Goal: Contribute content: Add original content to the website for others to see

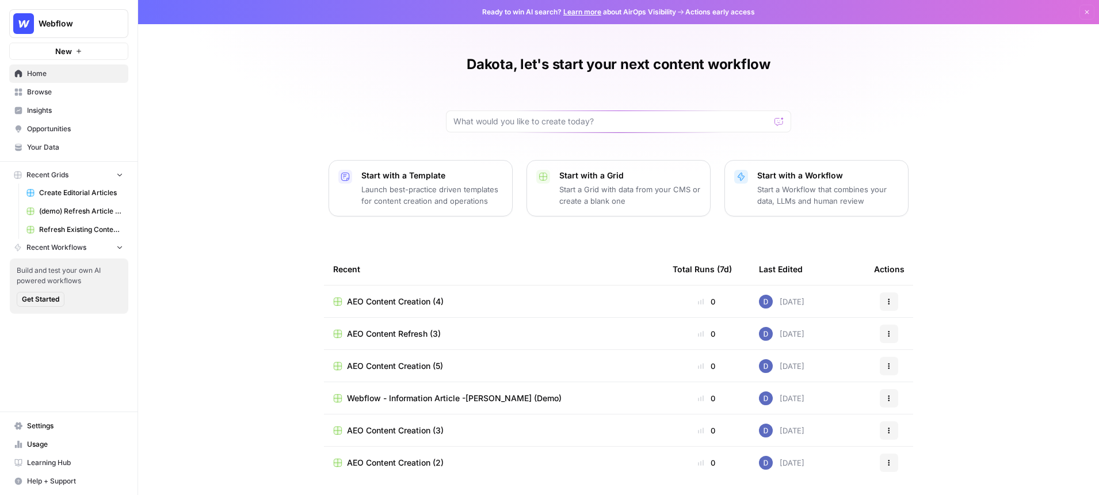
click at [76, 192] on span "Create Editorial Articles" at bounding box center [81, 193] width 84 height 10
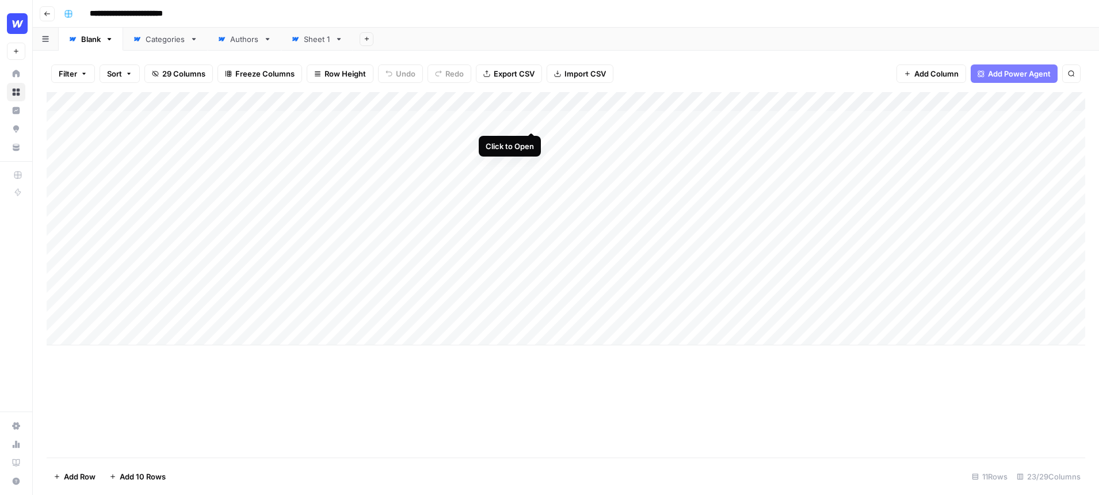
click at [532, 122] on div "Add Column" at bounding box center [566, 218] width 1038 height 253
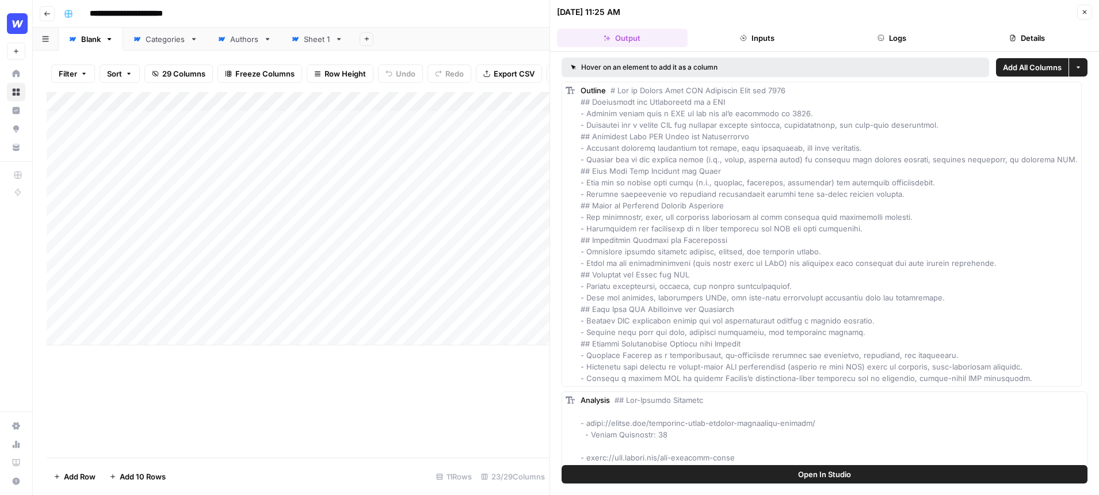
click at [1082, 12] on icon "button" at bounding box center [1084, 12] width 7 height 7
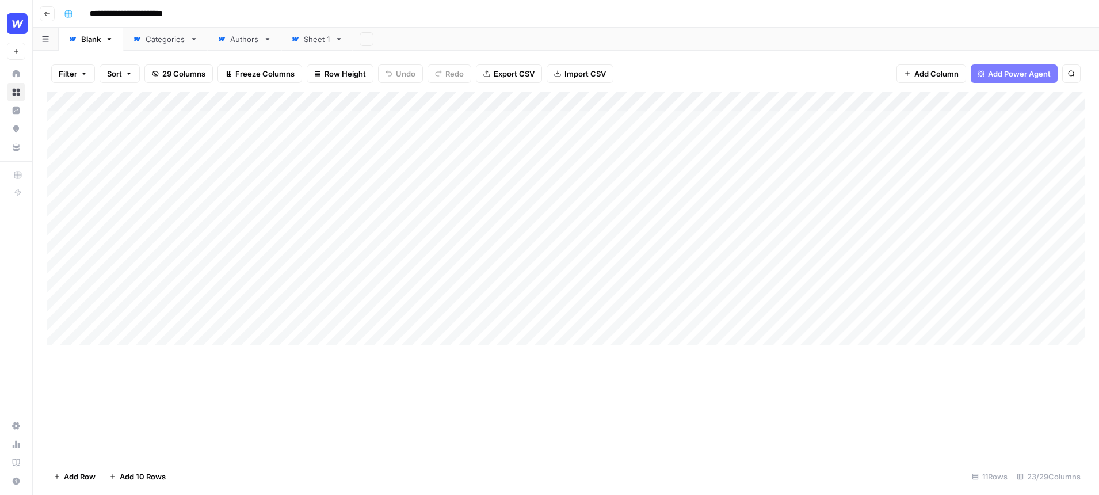
click at [531, 104] on div "Add Column" at bounding box center [566, 218] width 1038 height 253
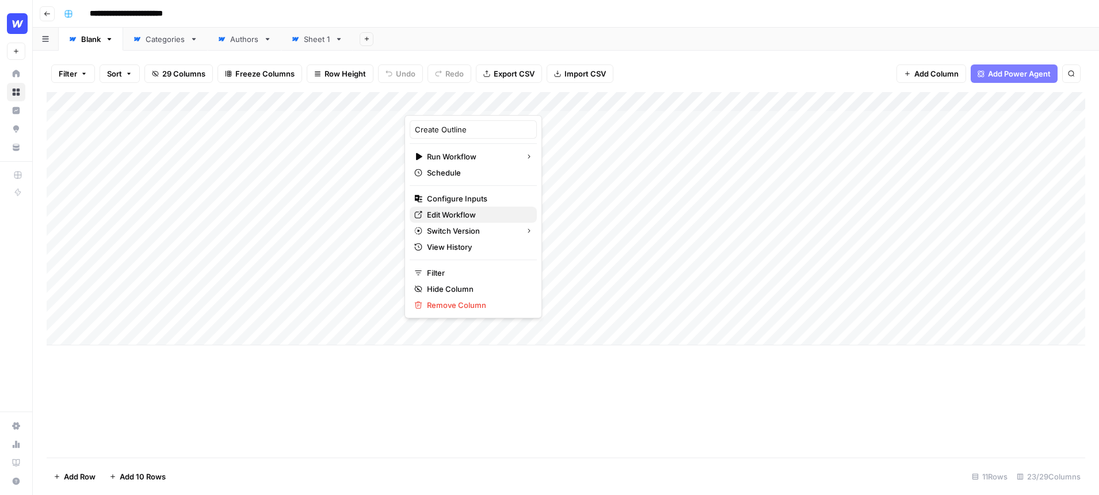
click at [466, 211] on span "Edit Workflow" at bounding box center [477, 215] width 101 height 12
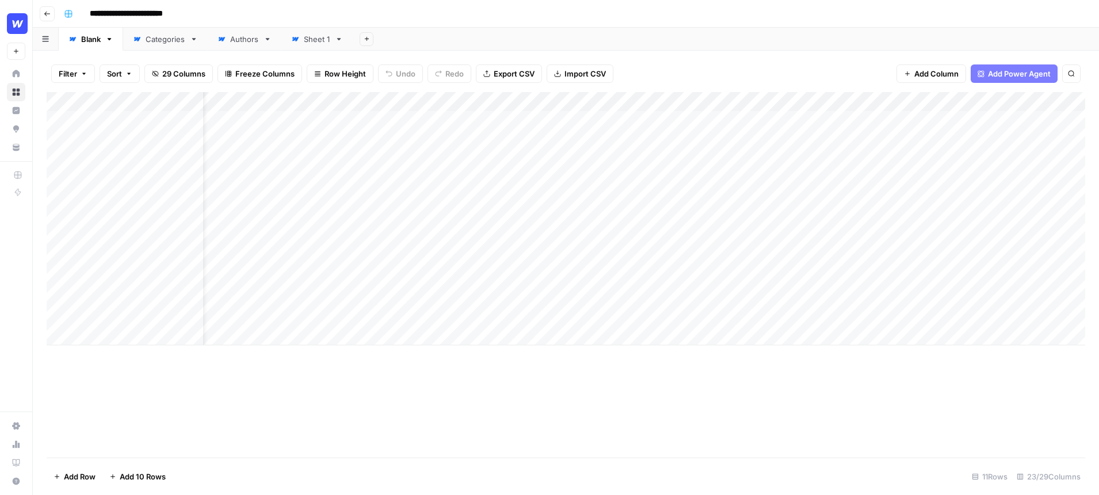
scroll to position [0, 44]
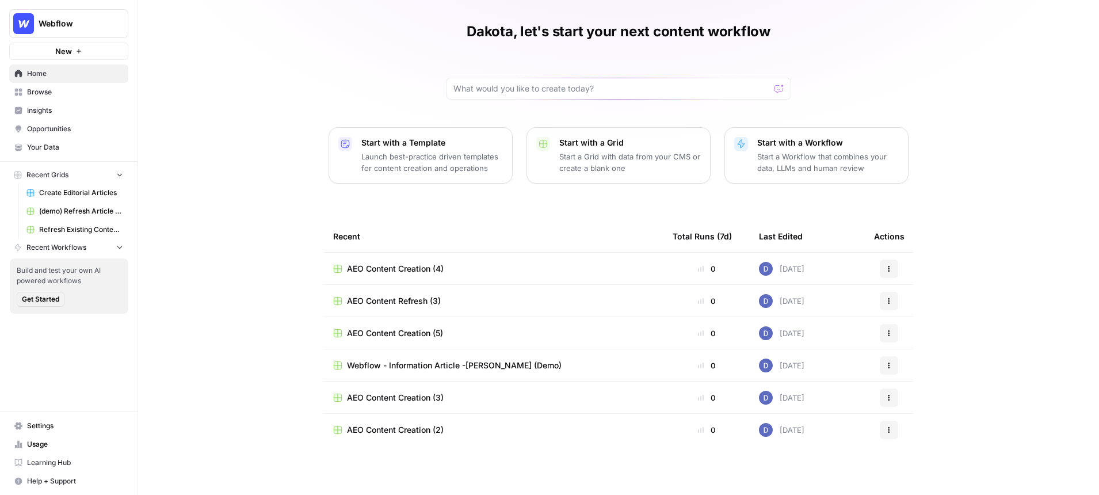
scroll to position [35, 0]
click at [415, 358] on span "Webflow - Information Article -Dakota (Demo)" at bounding box center [454, 364] width 215 height 12
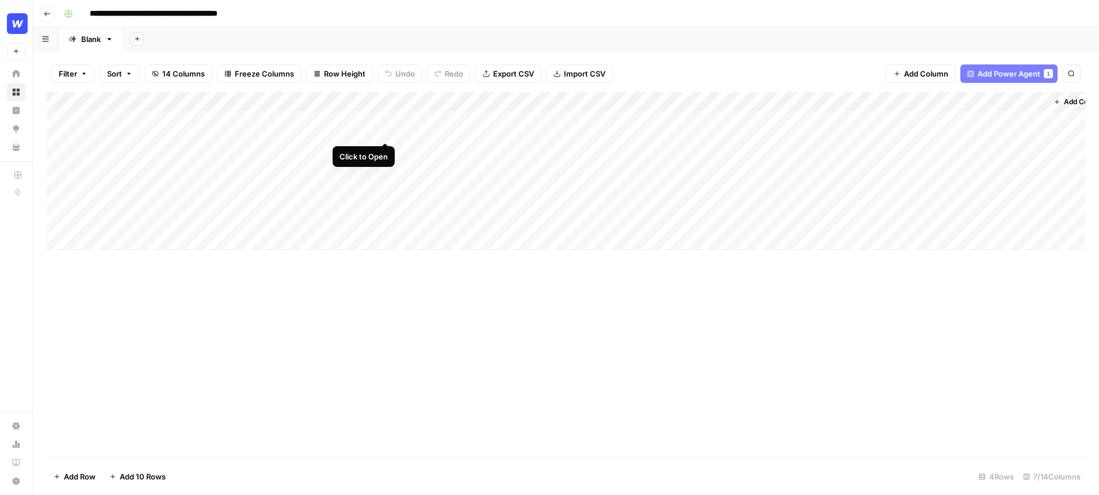
scroll to position [0, 26]
click at [1050, 101] on span "Add Column" at bounding box center [1058, 102] width 40 height 10
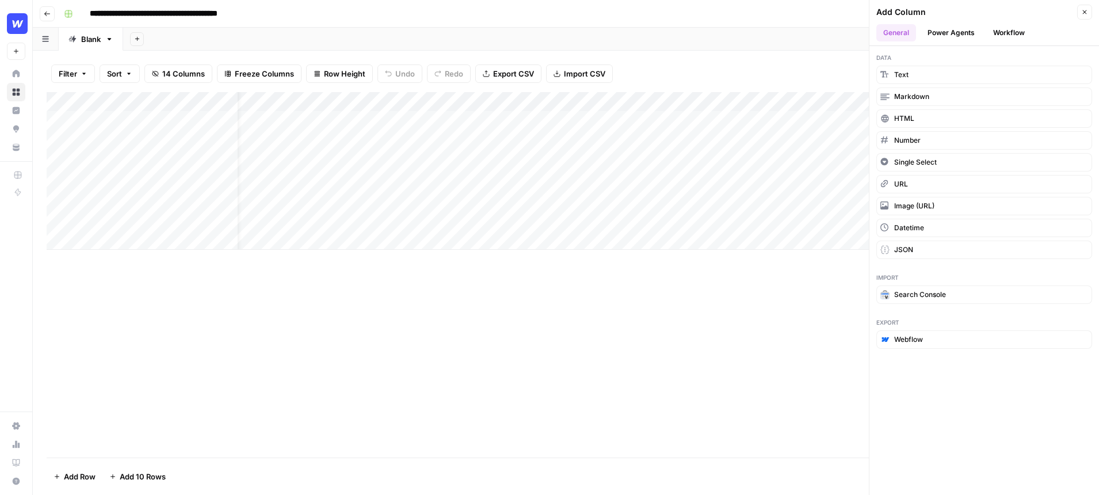
click at [952, 30] on button "Power Agents" at bounding box center [950, 32] width 61 height 17
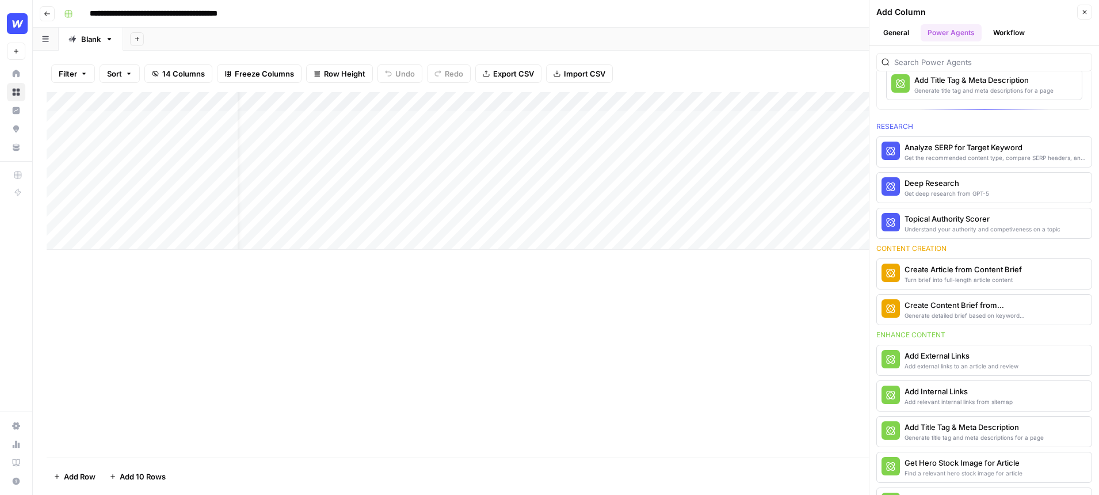
scroll to position [97, 0]
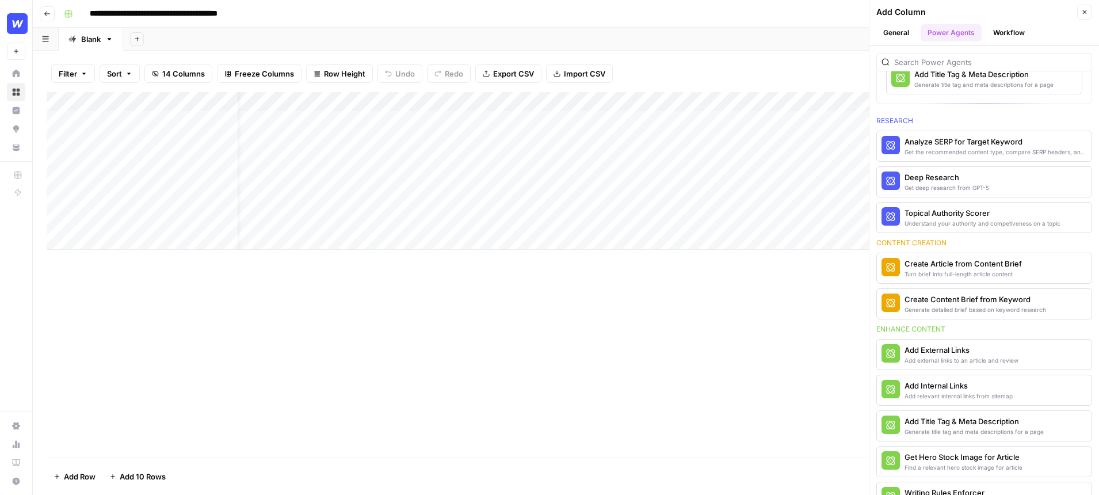
click at [944, 392] on div "Add relevant internal links from sitemap" at bounding box center [958, 395] width 108 height 9
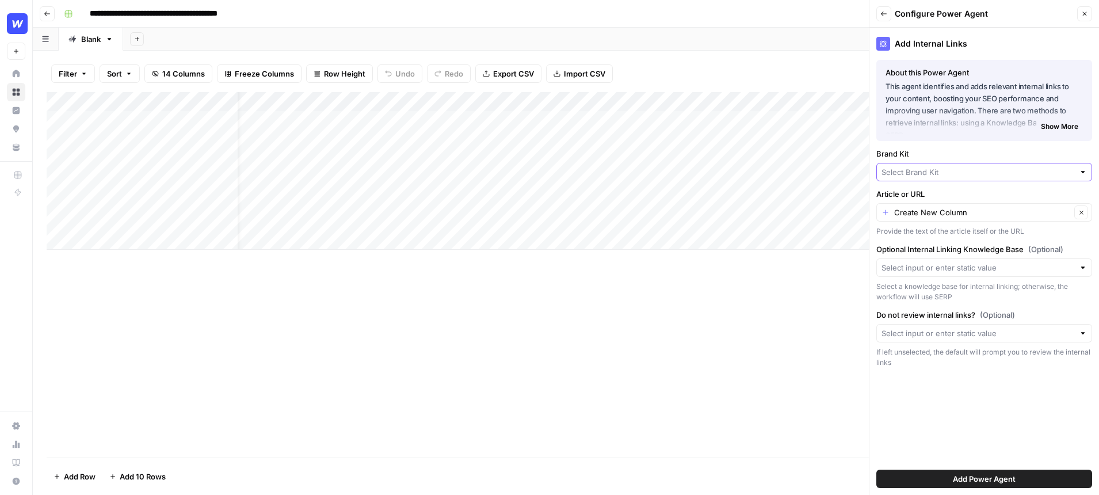
click at [967, 172] on input "Brand Kit" at bounding box center [977, 172] width 193 height 12
click at [926, 215] on span "Webflow" at bounding box center [982, 215] width 192 height 12
type input "Webflow"
click at [977, 264] on input "Optional Internal Linking Knowledge Base (Optional)" at bounding box center [977, 268] width 193 height 12
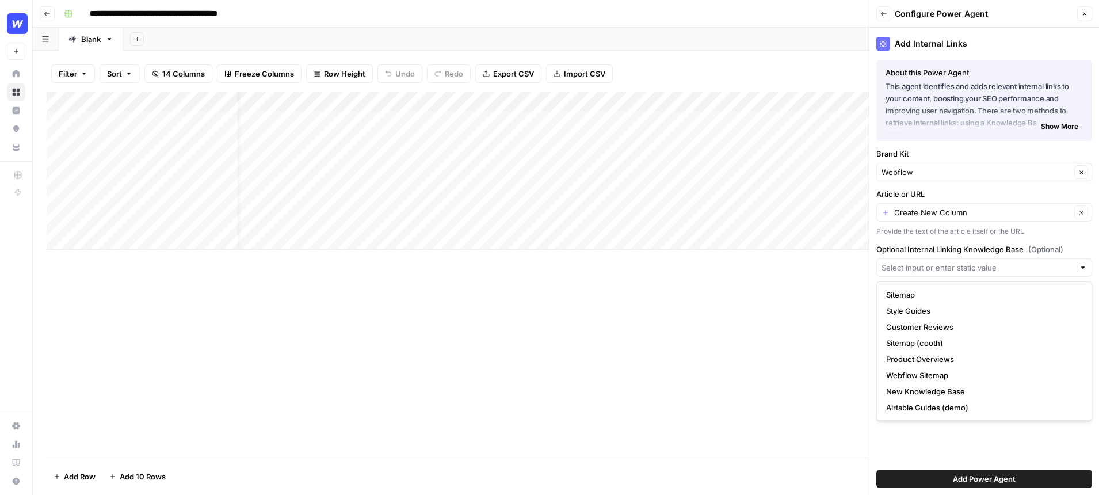
click at [938, 432] on div "Add Internal Links About this Power Agent This agent identifies and adds releva…" at bounding box center [983, 261] width 229 height 467
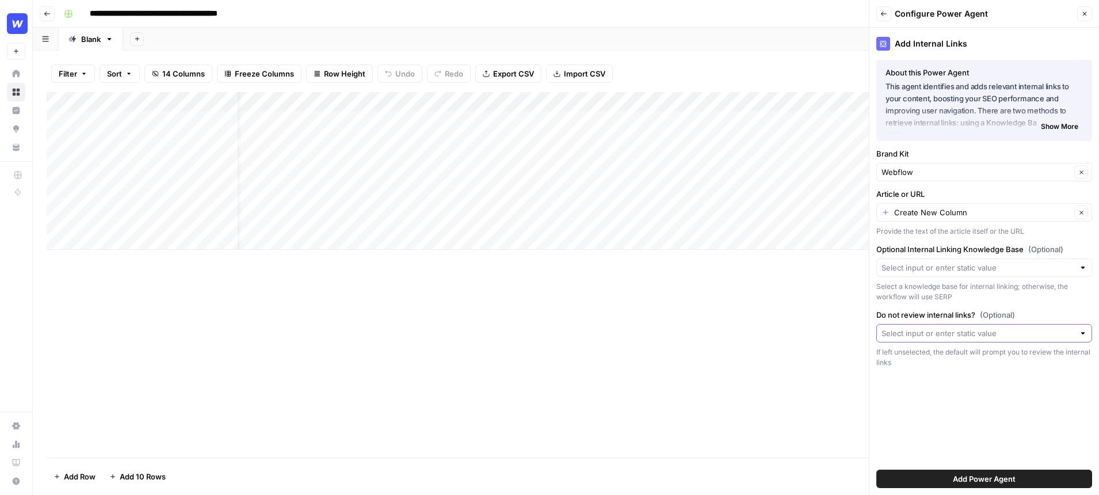
click at [957, 332] on input "Do not review internal links? (Optional)" at bounding box center [977, 333] width 193 height 12
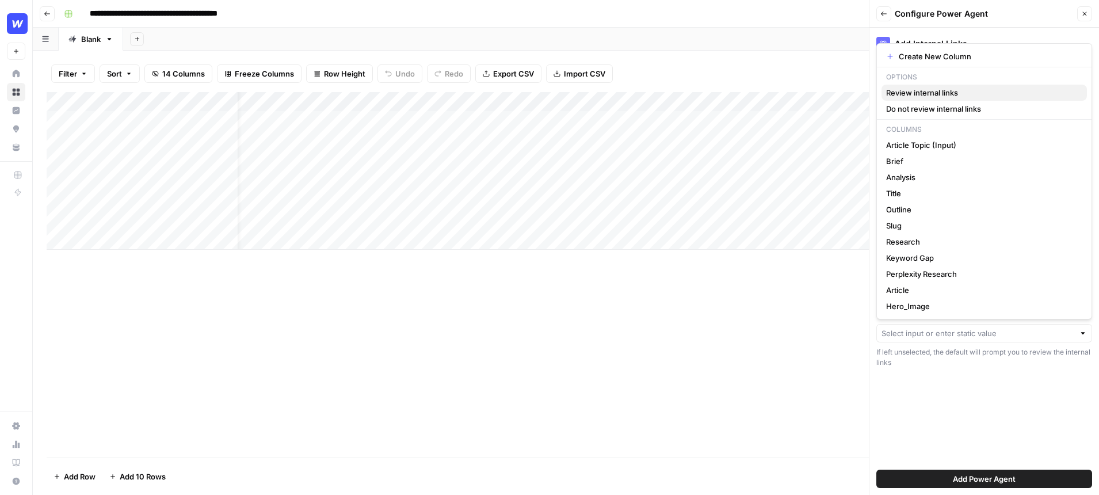
click at [925, 88] on span "Review internal links" at bounding box center [982, 93] width 192 height 12
type input "Review internal links"
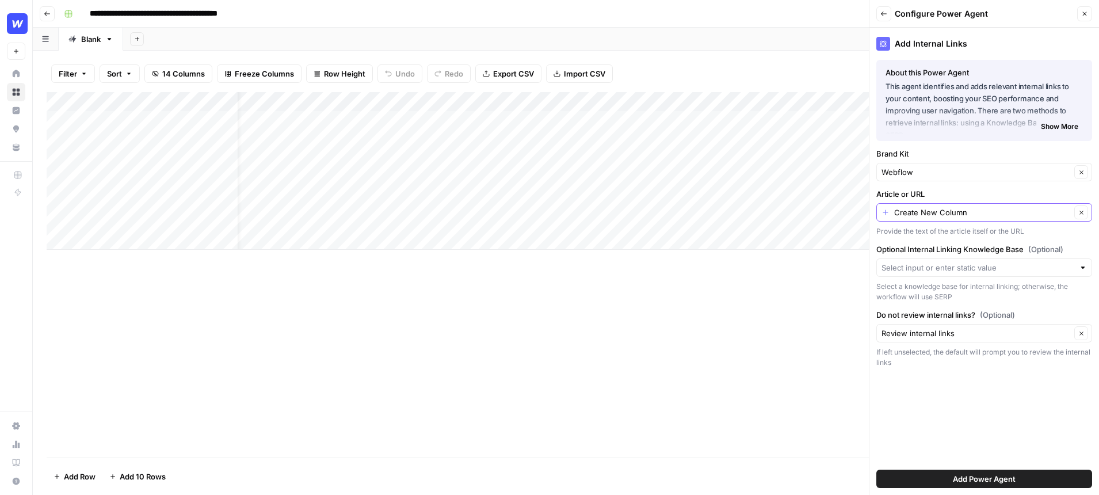
click at [992, 210] on input "Create New Column" at bounding box center [982, 212] width 177 height 12
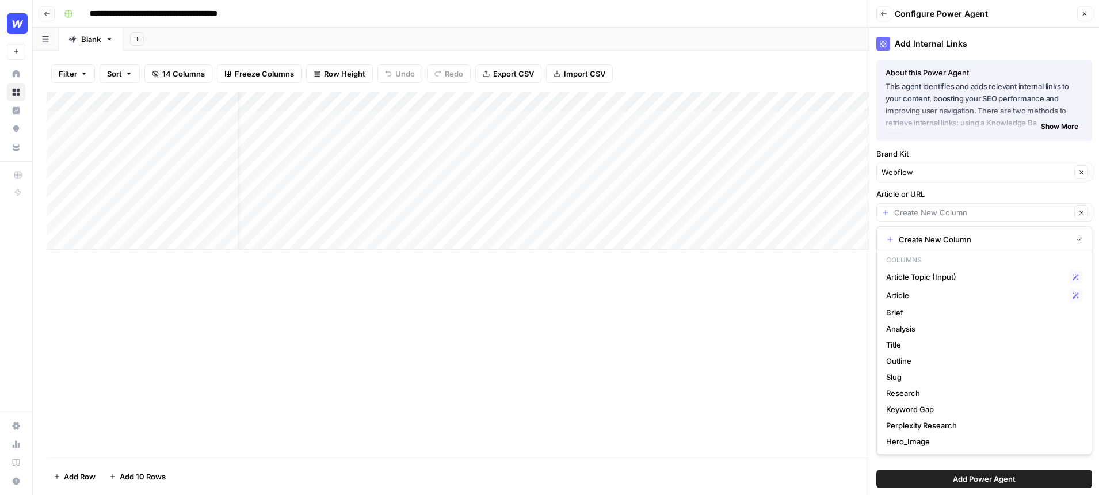
click at [981, 185] on div "Add Internal Links About this Power Agent This agent identifies and adds releva…" at bounding box center [983, 261] width 229 height 467
type input "Create New Column"
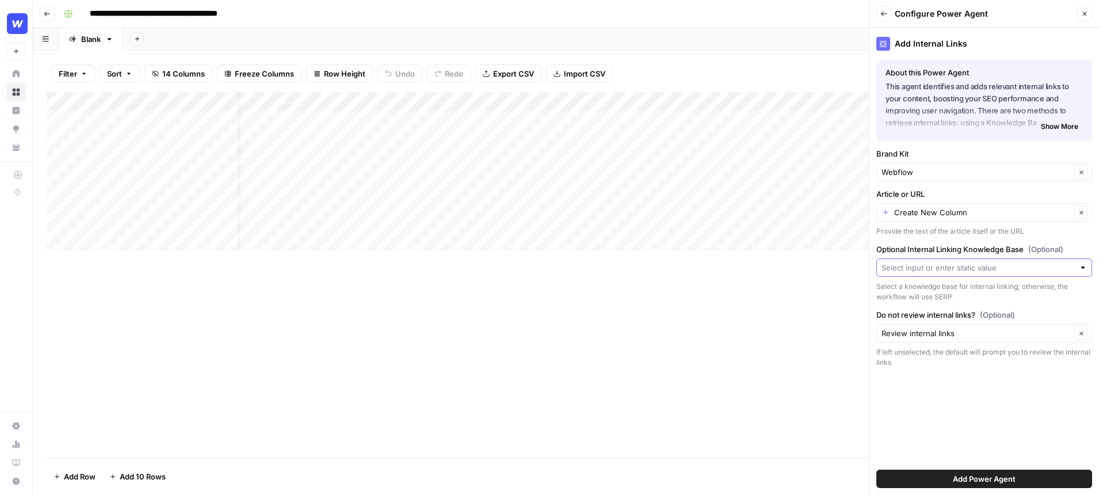
click at [1007, 269] on input "Optional Internal Linking Knowledge Base (Optional)" at bounding box center [977, 268] width 193 height 12
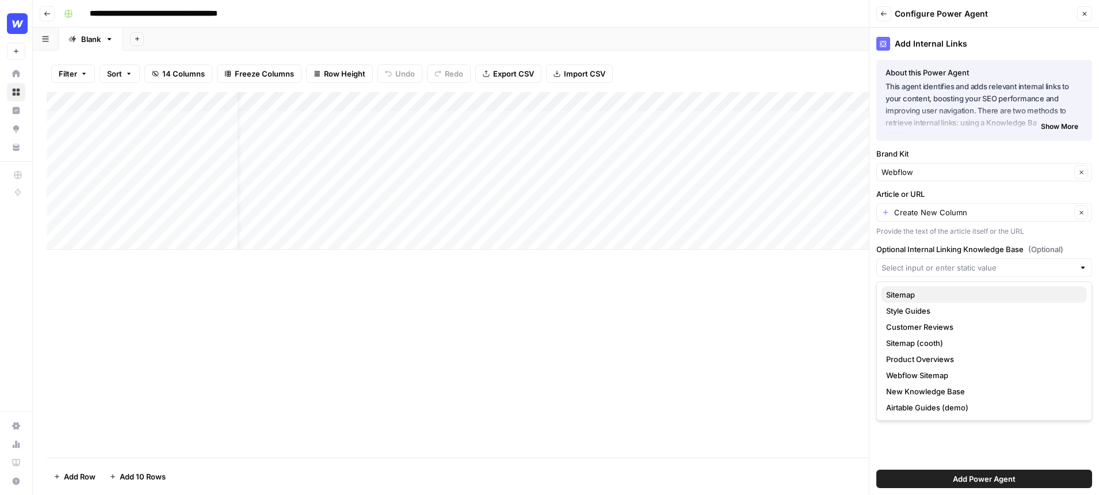
click at [938, 296] on span "Sitemap" at bounding box center [982, 295] width 192 height 12
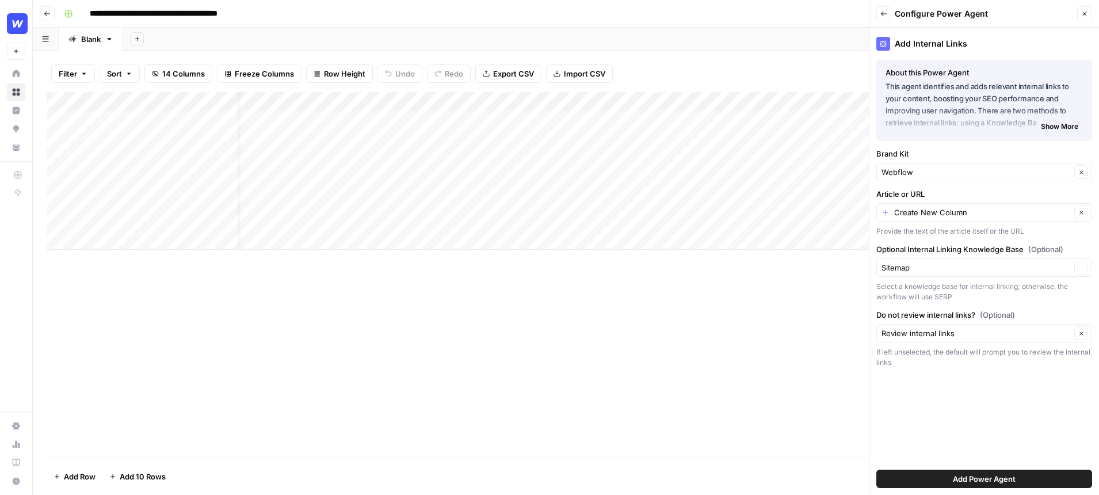
type input "Sitemap"
click at [986, 339] on div "Review internal links Clear" at bounding box center [984, 333] width 216 height 18
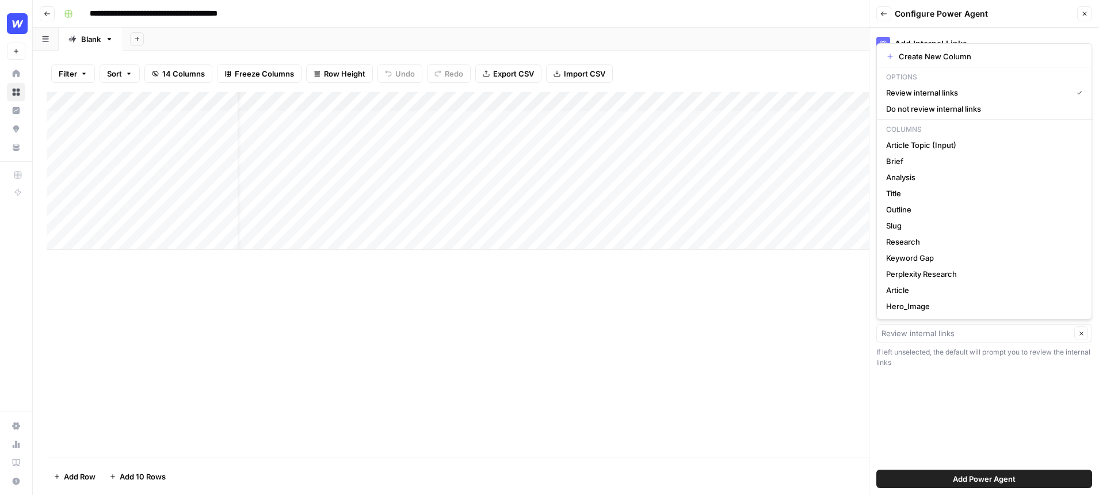
click at [917, 396] on div "Add Internal Links About this Power Agent This agent identifies and adds releva…" at bounding box center [983, 261] width 229 height 467
type input "Review internal links"
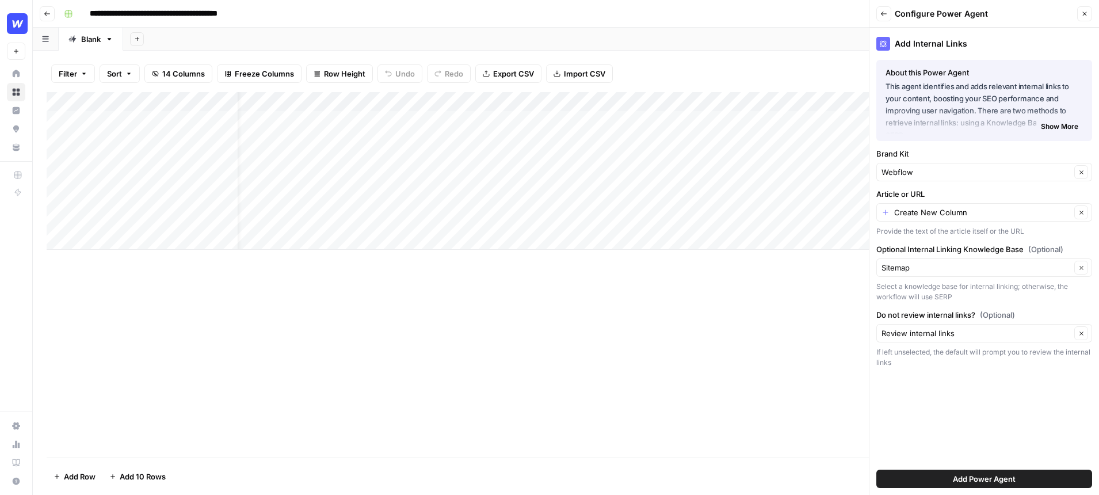
click at [966, 479] on span "Add Power Agent" at bounding box center [984, 479] width 63 height 12
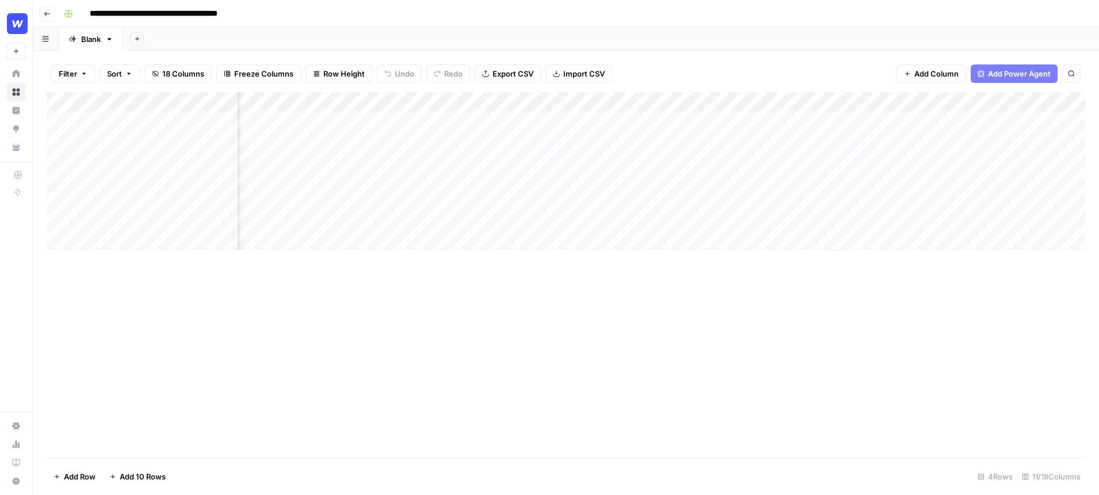
scroll to position [0, 0]
click at [387, 106] on div "Add Column" at bounding box center [566, 171] width 1038 height 158
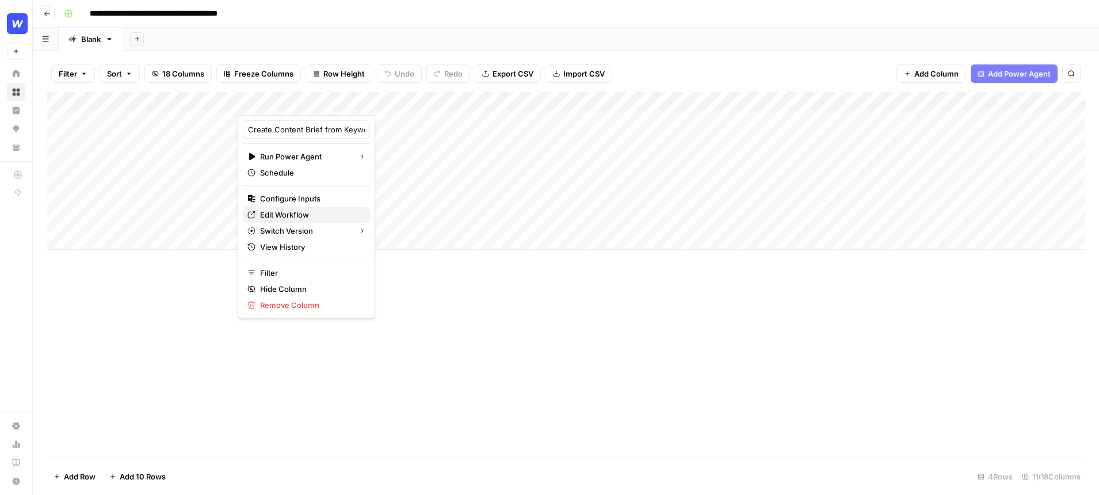
click at [296, 217] on span "Edit Workflow" at bounding box center [310, 215] width 101 height 12
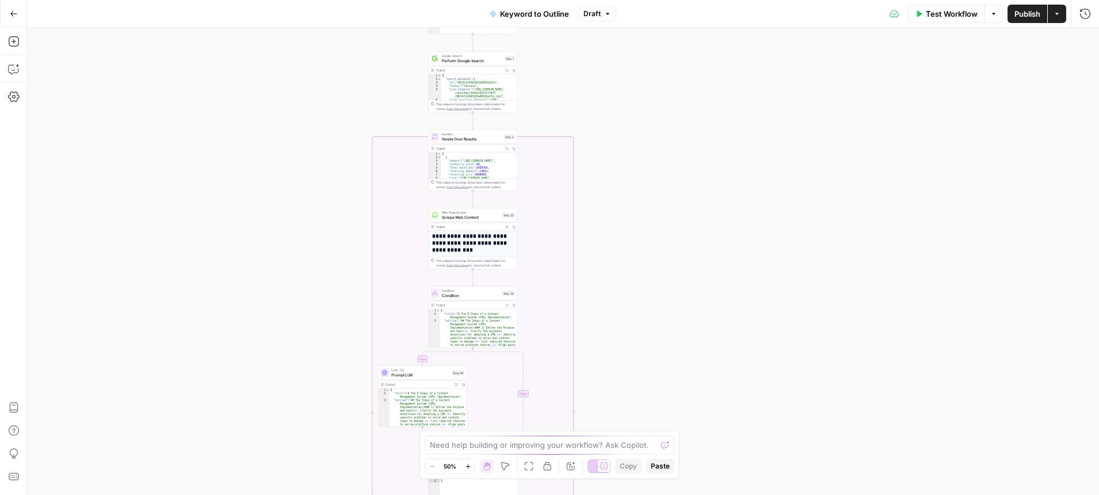
click at [688, 382] on div "true false Workflow Set Inputs Inputs LLM · GPT-4o Search Query Step 40 Output …" at bounding box center [563, 261] width 1071 height 467
click at [507, 148] on icon "button" at bounding box center [506, 148] width 3 height 3
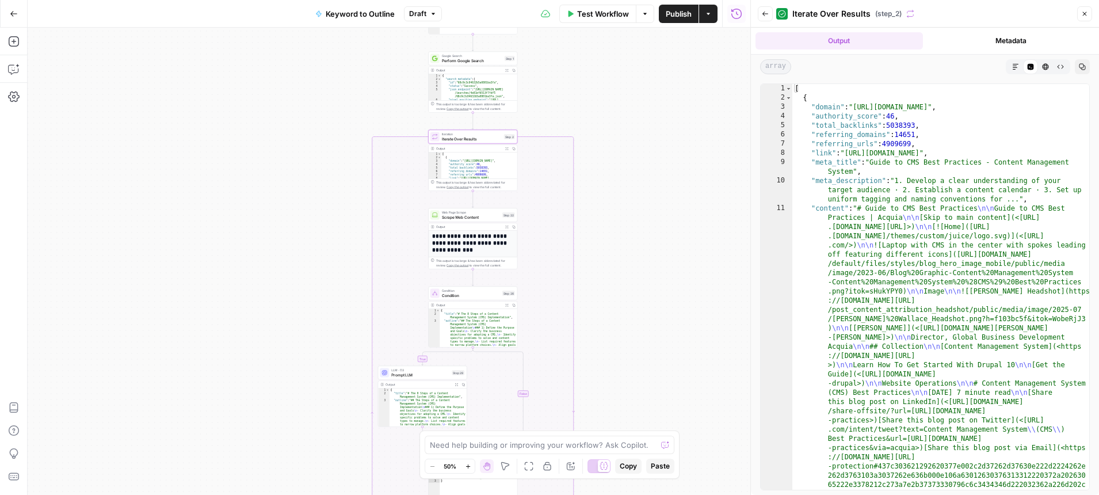
click at [768, 14] on span "Back" at bounding box center [768, 14] width 1 height 1
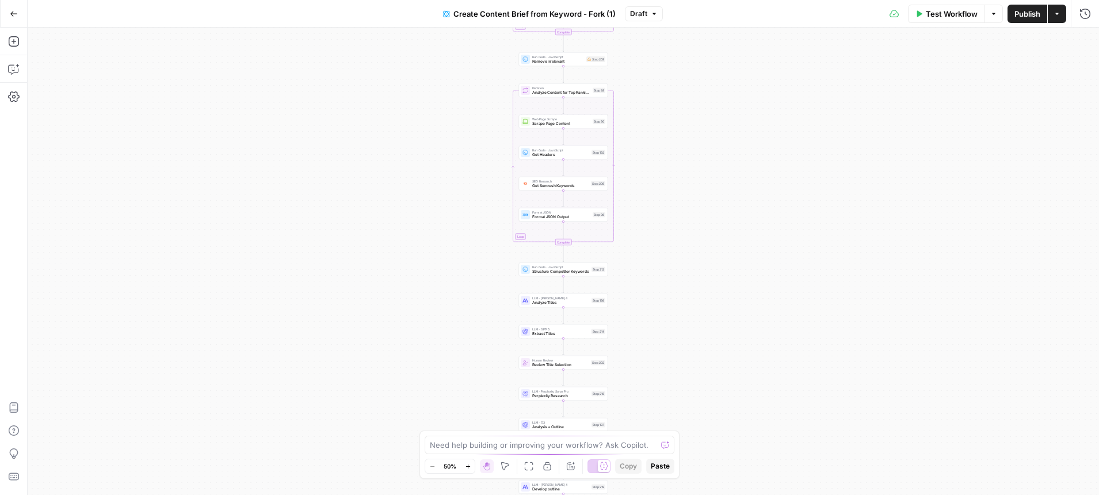
click at [443, 245] on div "Workflow Set Inputs Inputs Google Search Perform Google Search Step 51 Loop Ite…" at bounding box center [563, 261] width 1071 height 467
